Goal: Task Accomplishment & Management: Manage account settings

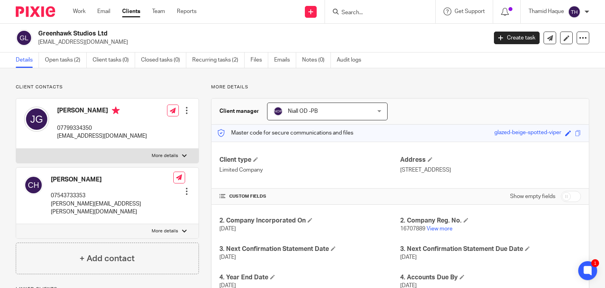
click at [377, 12] on input "Search" at bounding box center [376, 12] width 71 height 7
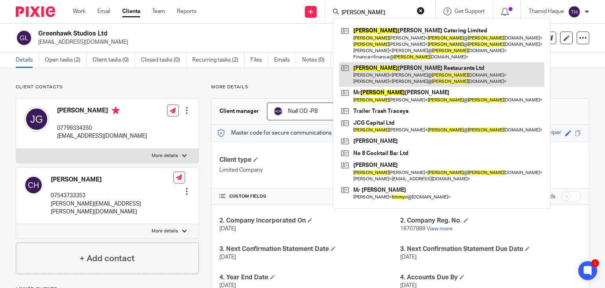
type input "[PERSON_NAME]"
click at [389, 81] on link at bounding box center [441, 74] width 205 height 24
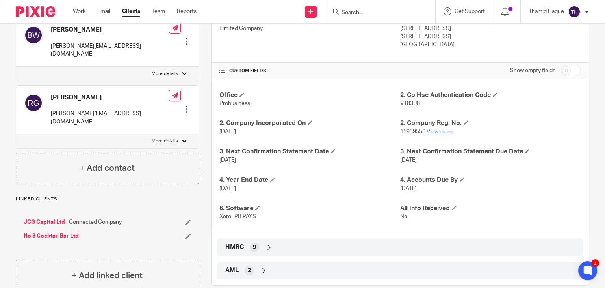
scroll to position [154, 0]
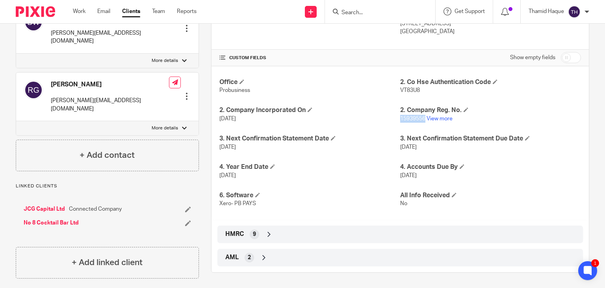
drag, startPoint x: 422, startPoint y: 118, endPoint x: 397, endPoint y: 119, distance: 24.4
click at [400, 119] on span "15939556" at bounding box center [412, 119] width 25 height 6
copy span "15939556"
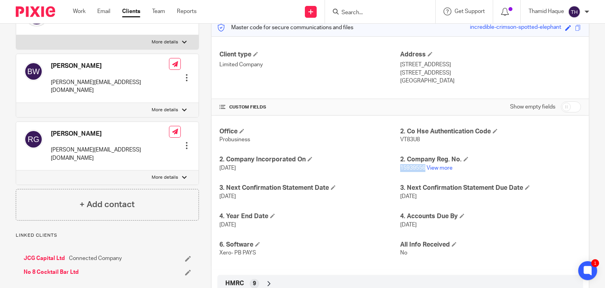
scroll to position [36, 0]
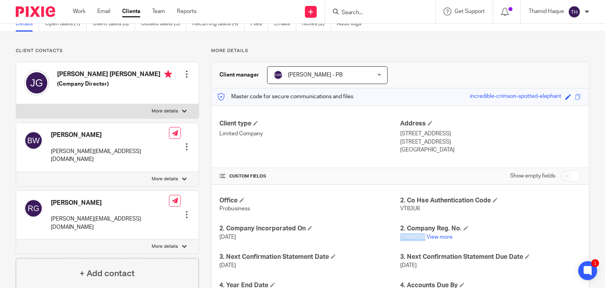
click at [183, 74] on div at bounding box center [187, 74] width 8 height 8
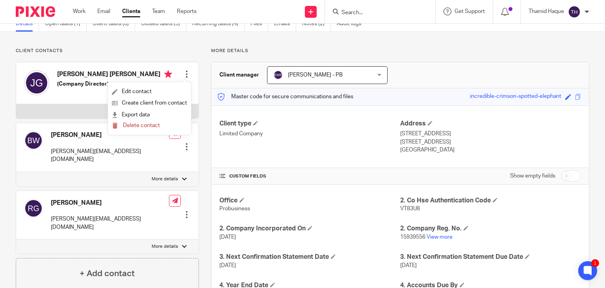
click at [147, 69] on div "[PERSON_NAME] [PERSON_NAME] (Company Director) Edit contact Create client from …" at bounding box center [107, 83] width 182 height 42
click at [183, 73] on div at bounding box center [187, 74] width 8 height 8
click at [145, 90] on link "Edit contact" at bounding box center [149, 91] width 75 height 11
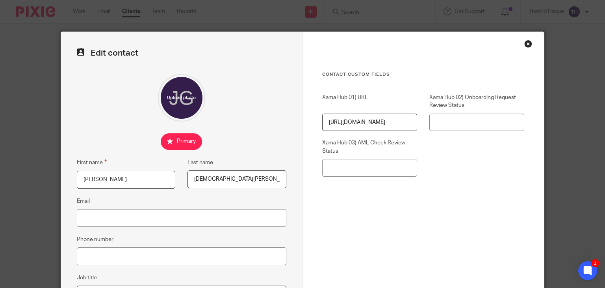
click at [525, 45] on div "Close this dialog window" at bounding box center [529, 44] width 8 height 8
